Goal: Task Accomplishment & Management: Use online tool/utility

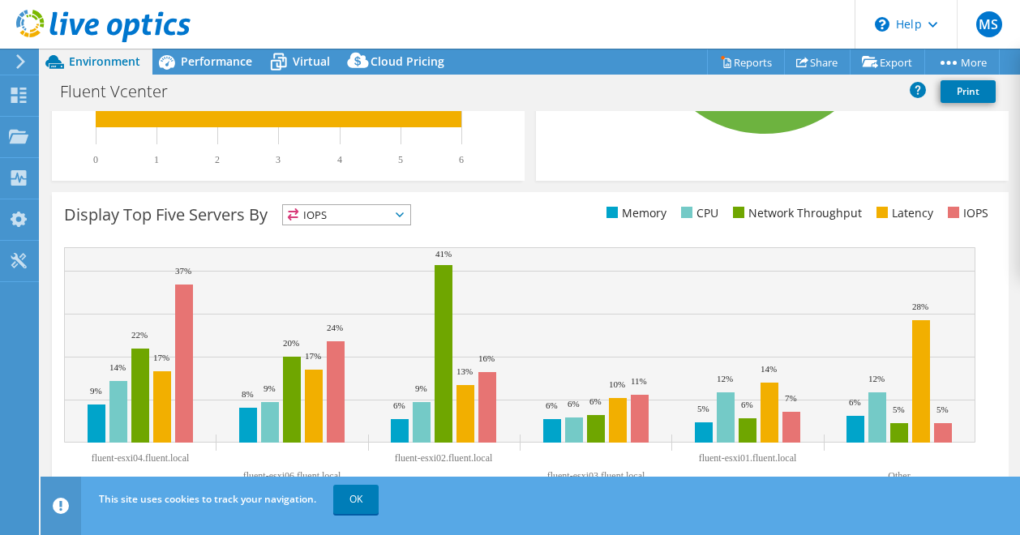
scroll to position [590, 0]
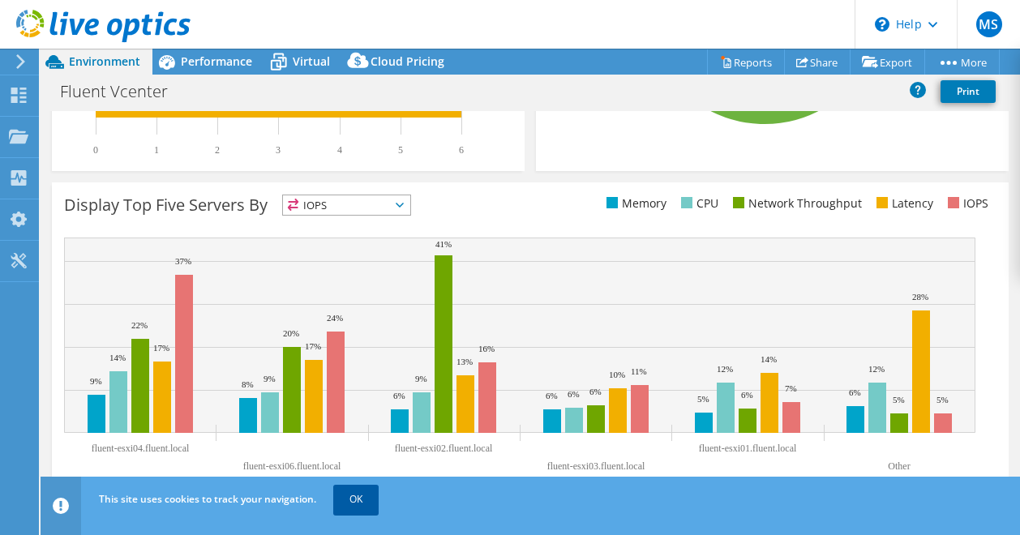
click at [354, 503] on link "OK" at bounding box center [355, 499] width 45 height 29
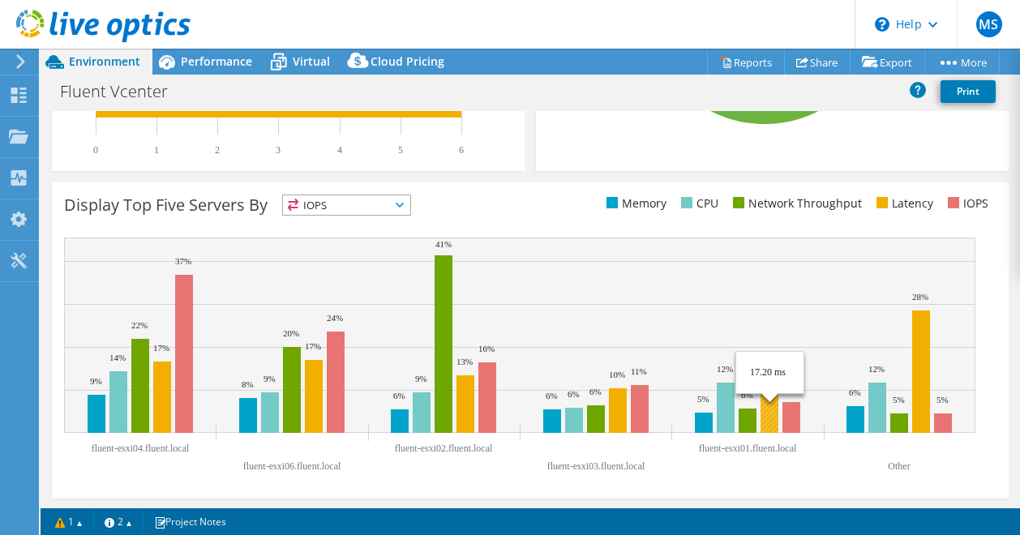
click at [771, 425] on rect at bounding box center [769, 403] width 18 height 60
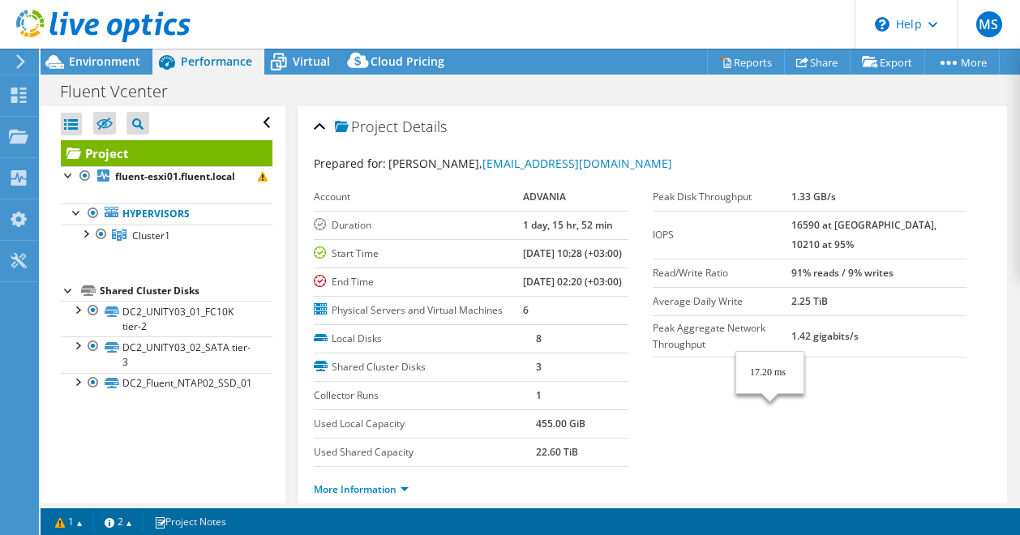
scroll to position [0, 0]
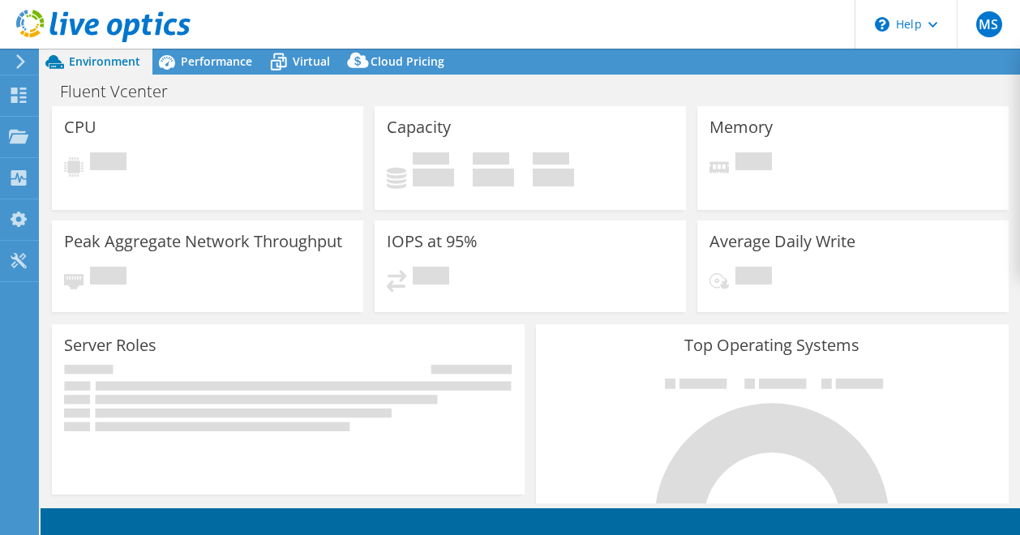
select select "USD"
